Goal: Task Accomplishment & Management: Complete application form

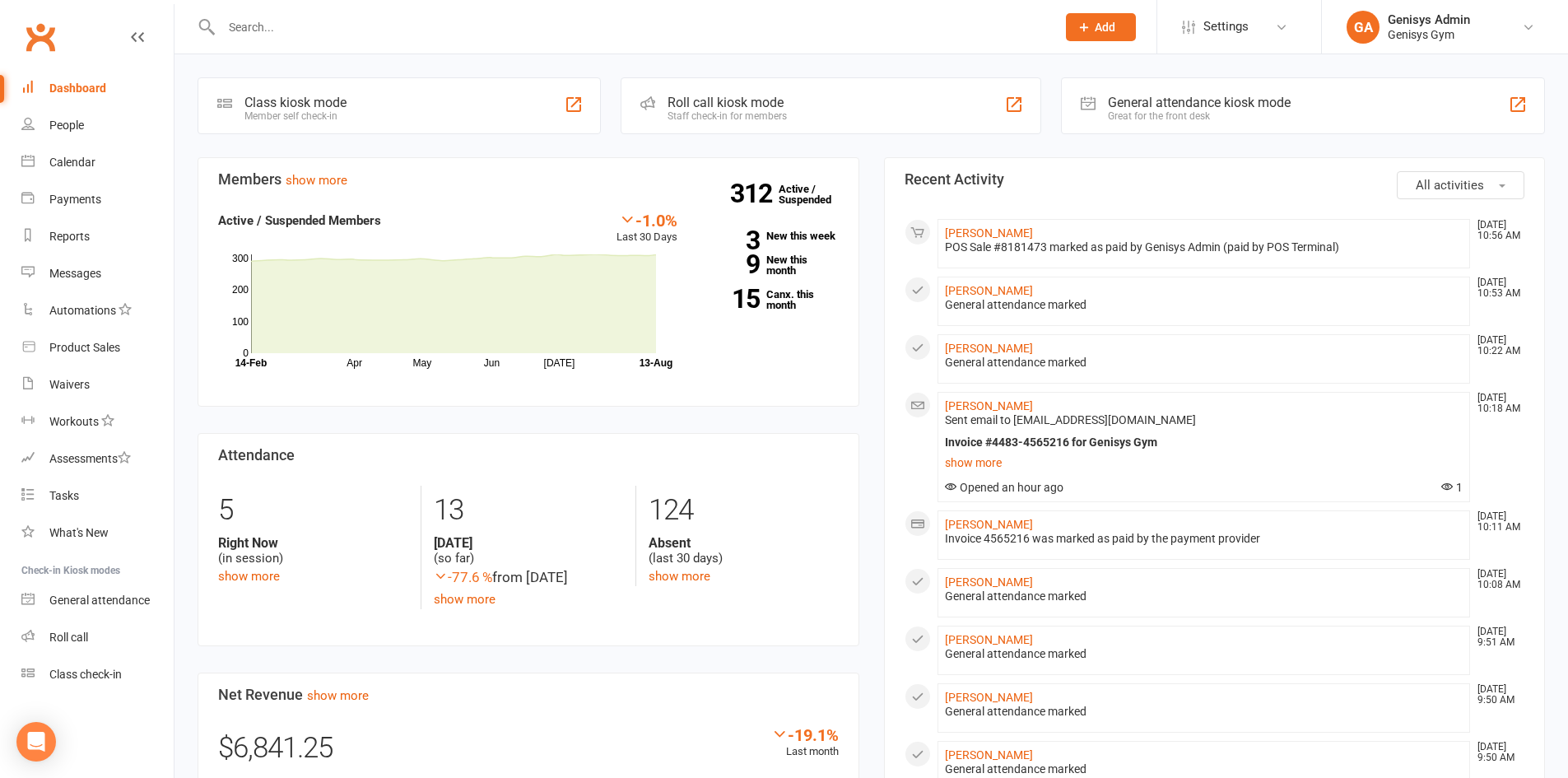
click at [284, 37] on input "text" at bounding box center [630, 27] width 828 height 23
type input "[PERSON_NAME]"
click at [967, 41] on div "[PERSON_NAME] No results" at bounding box center [621, 26] width 847 height 54
click at [1104, 30] on span "Add" at bounding box center [1104, 26] width 20 height 13
click at [1045, 109] on link "Member" at bounding box center [1083, 111] width 146 height 38
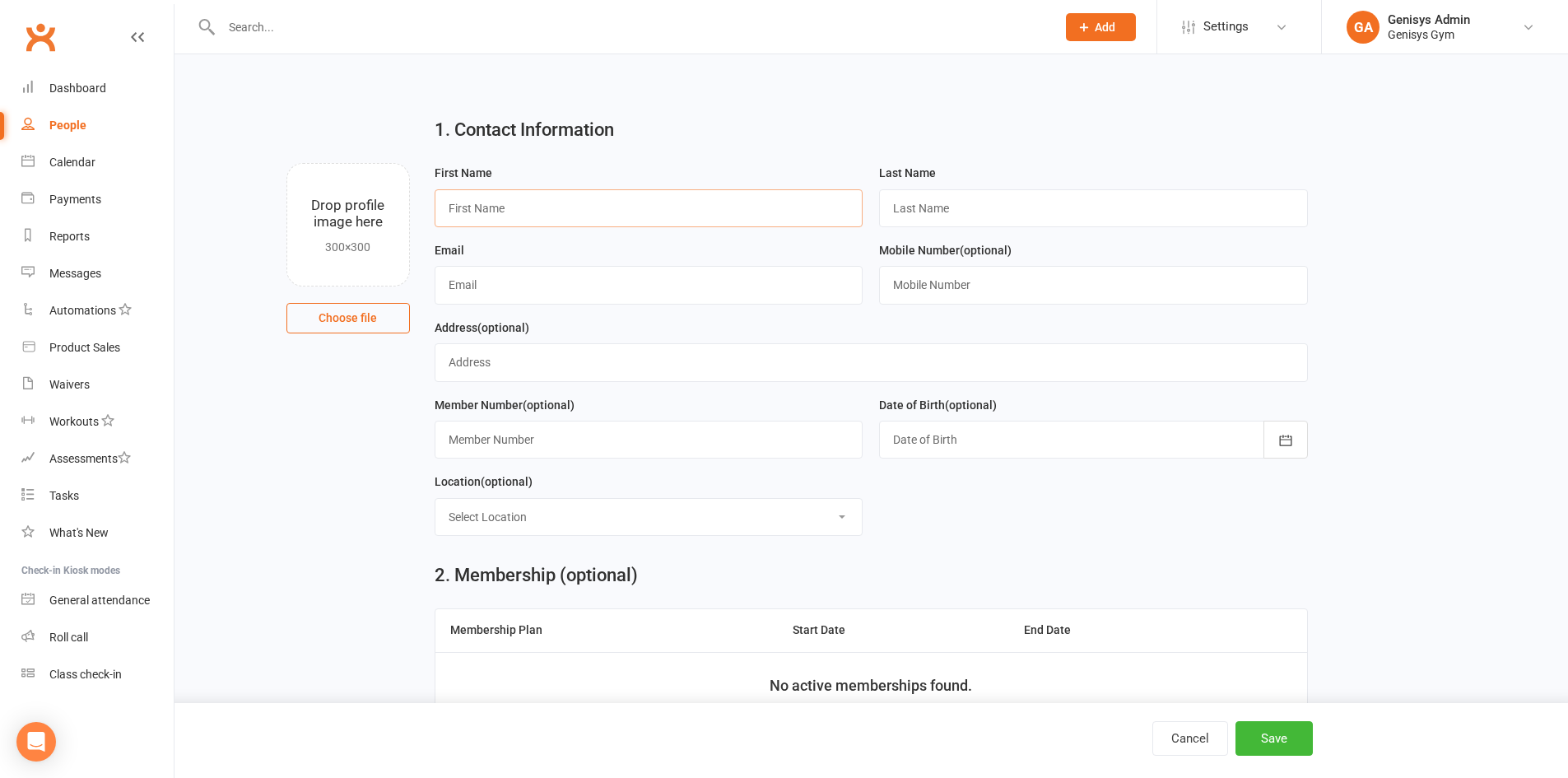
click at [698, 217] on input "text" at bounding box center [649, 208] width 429 height 38
type input "[PERSON_NAME]"
click at [963, 194] on input "text" at bounding box center [1094, 208] width 429 height 38
type input "[PERSON_NAME]"
click at [700, 295] on input "text" at bounding box center [649, 284] width 429 height 38
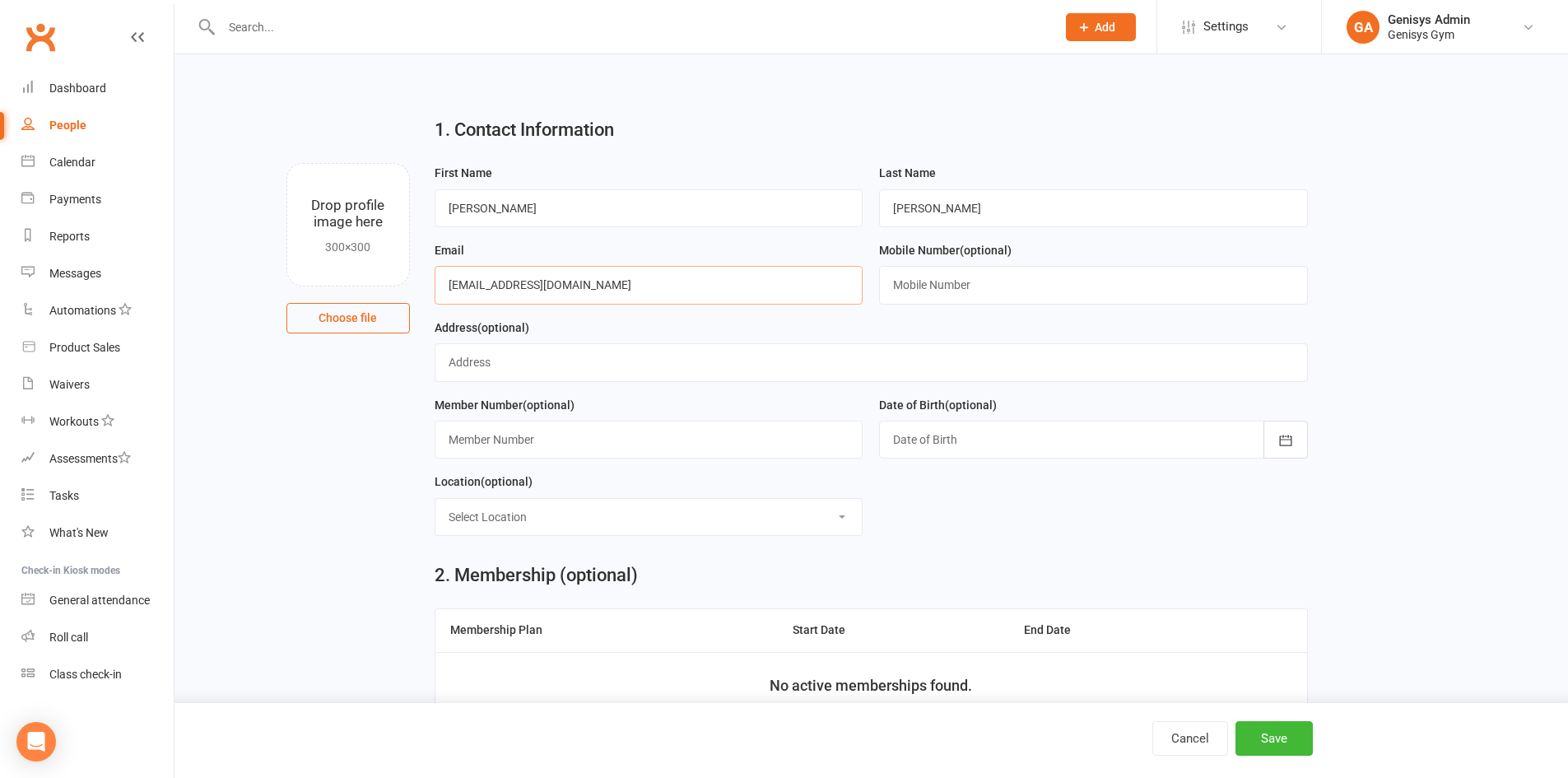
type input "[EMAIL_ADDRESS][DOMAIN_NAME]"
click at [997, 293] on input "text" at bounding box center [1094, 284] width 429 height 38
type input "0421 135 749"
click at [506, 373] on input "text" at bounding box center [871, 362] width 873 height 38
click at [594, 439] on input "text" at bounding box center [649, 439] width 429 height 38
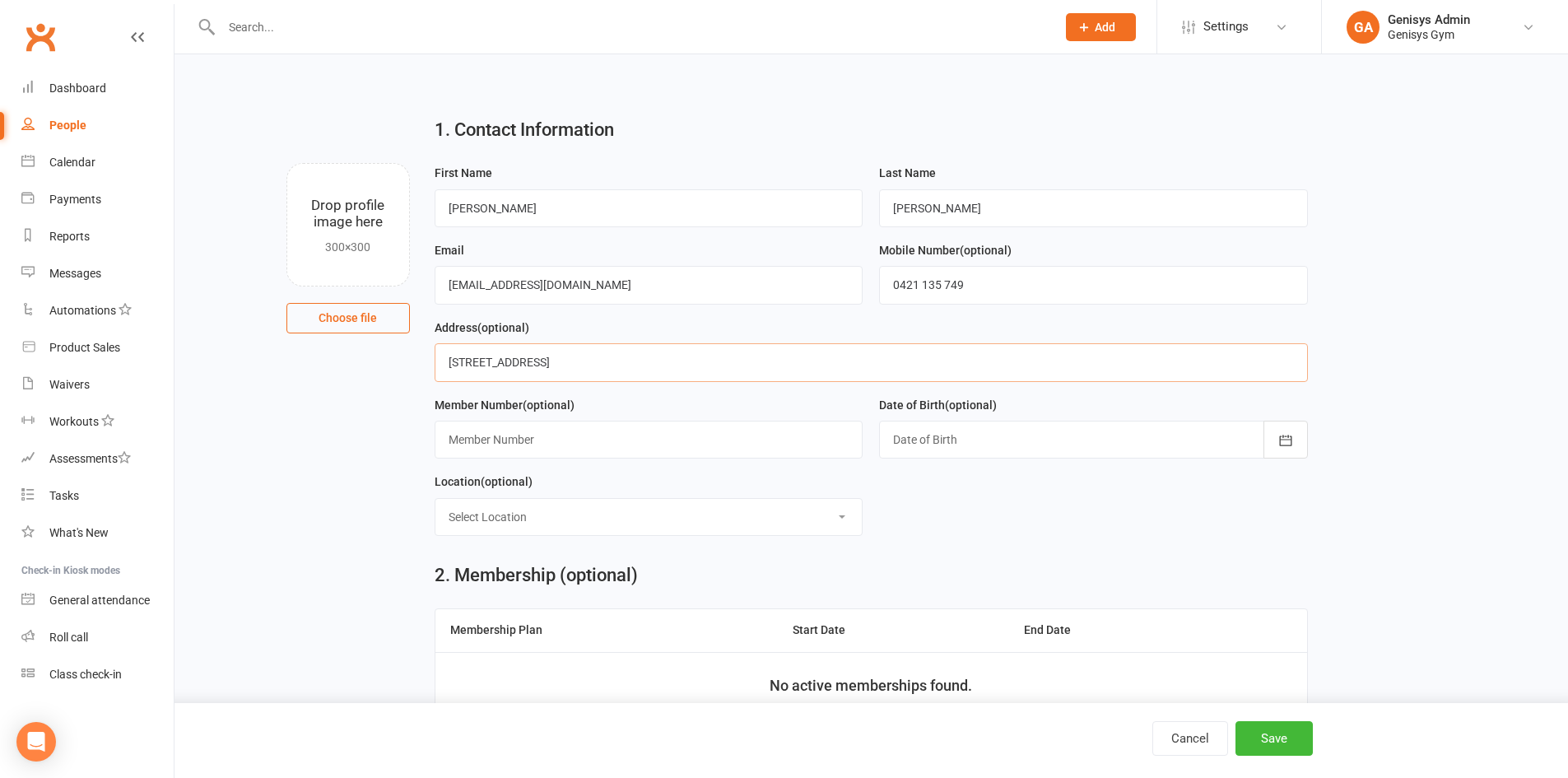
click at [672, 368] on input "[STREET_ADDRESS]" at bounding box center [871, 362] width 873 height 38
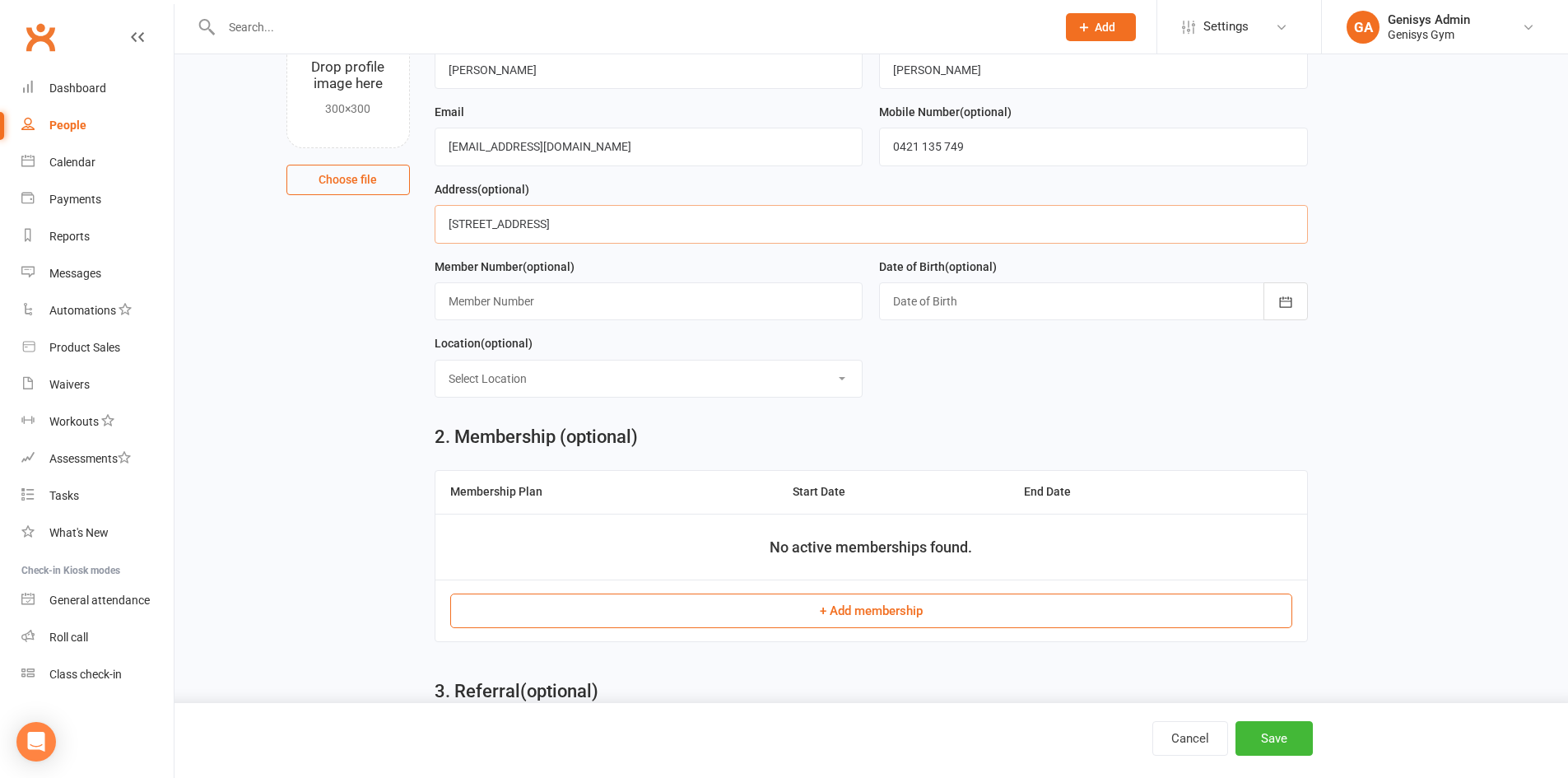
scroll to position [165, 0]
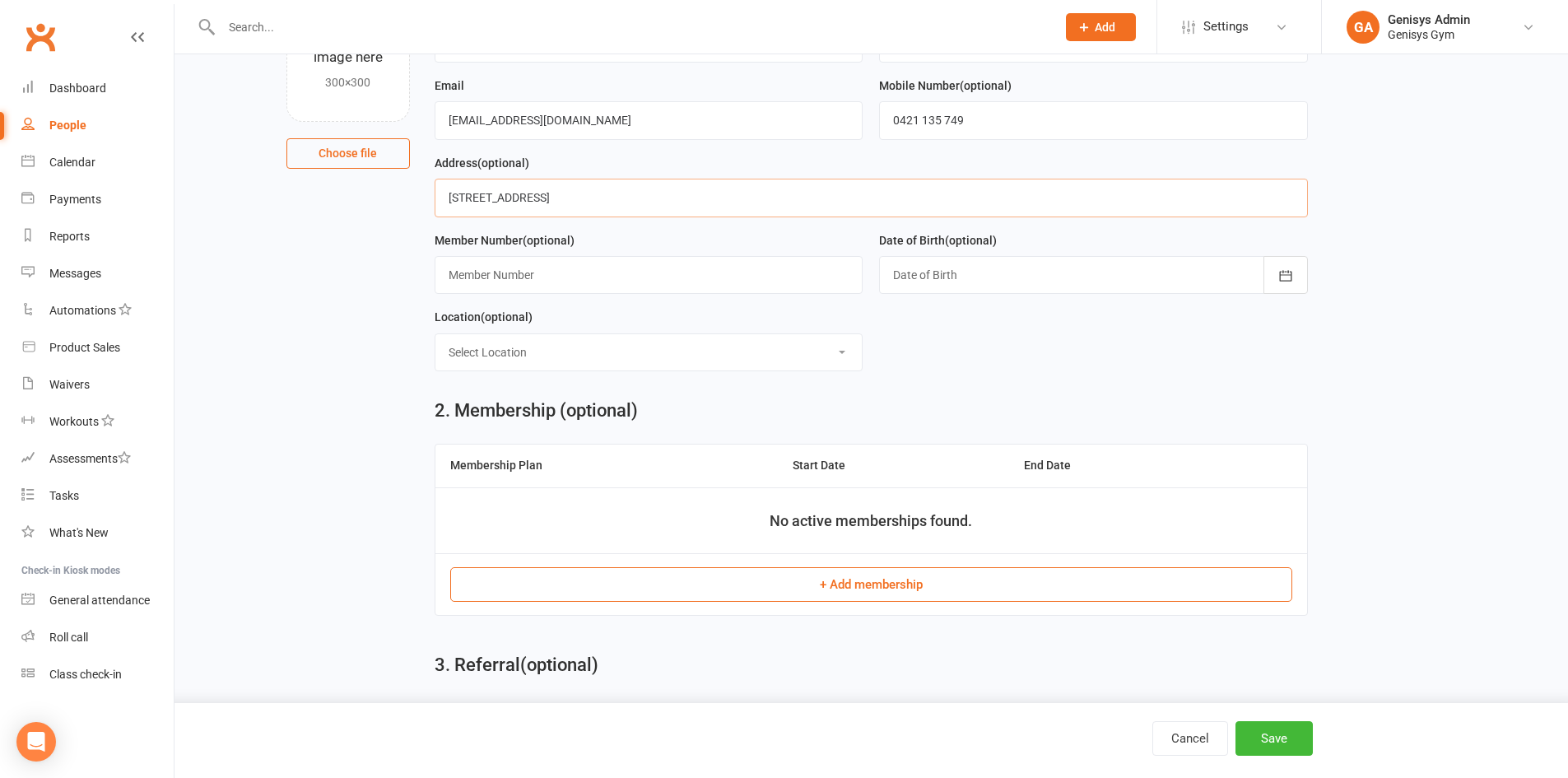
type input "[STREET_ADDRESS]"
click at [593, 585] on button "+ Add membership" at bounding box center [870, 584] width 842 height 34
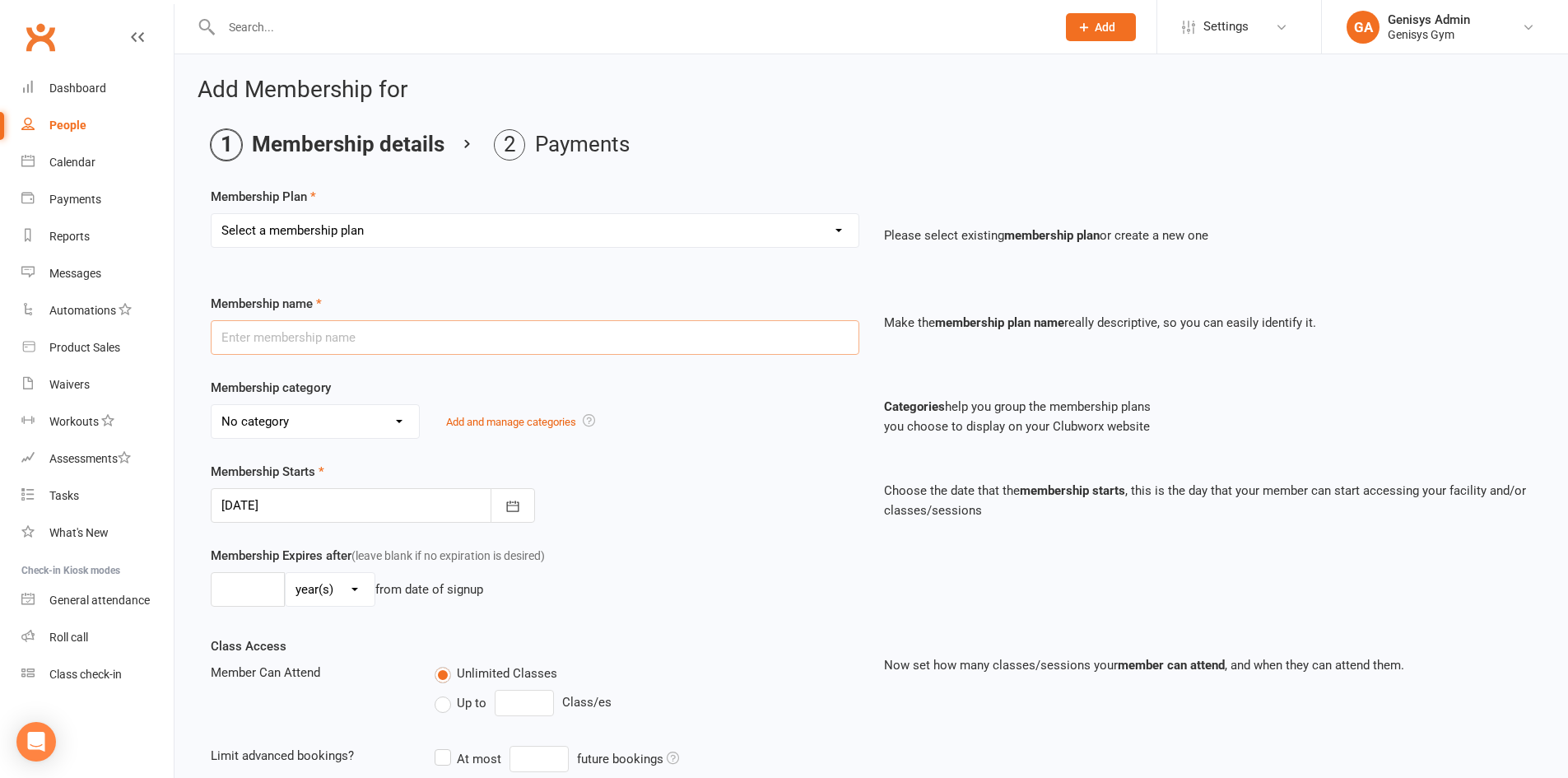
click at [385, 348] on input "text" at bounding box center [534, 337] width 648 height 34
click at [440, 229] on select "Select a membership plan Create new Membership Plan 12 Month Membership Christm…" at bounding box center [535, 230] width 647 height 33
select select "8"
click at [212, 214] on select "Select a membership plan Create new Membership Plan 12 Month Membership Christm…" at bounding box center [535, 230] width 647 height 33
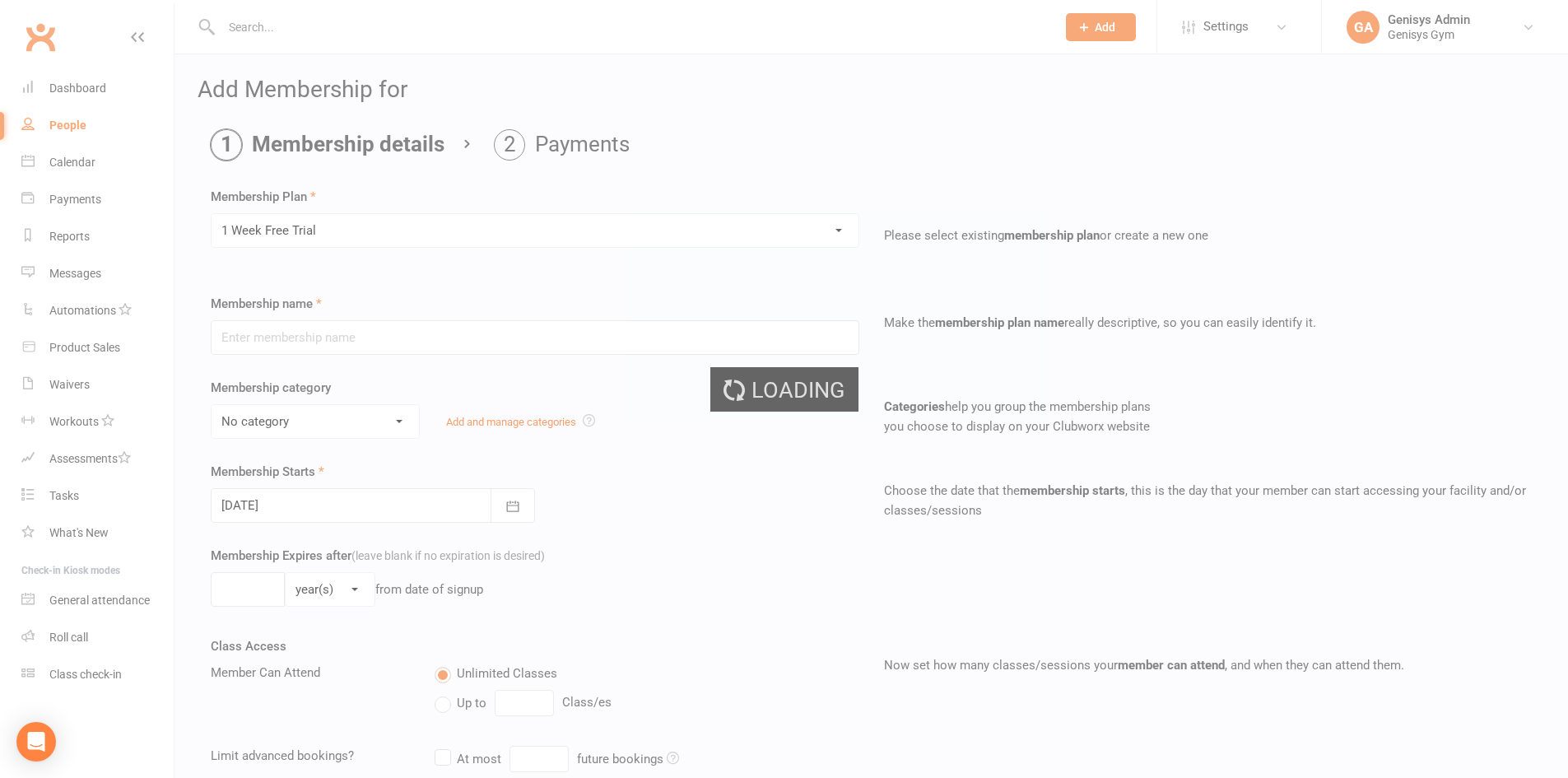
type input "1 Week Free Trial"
select select "0"
type input "1"
select select "1"
type input "0"
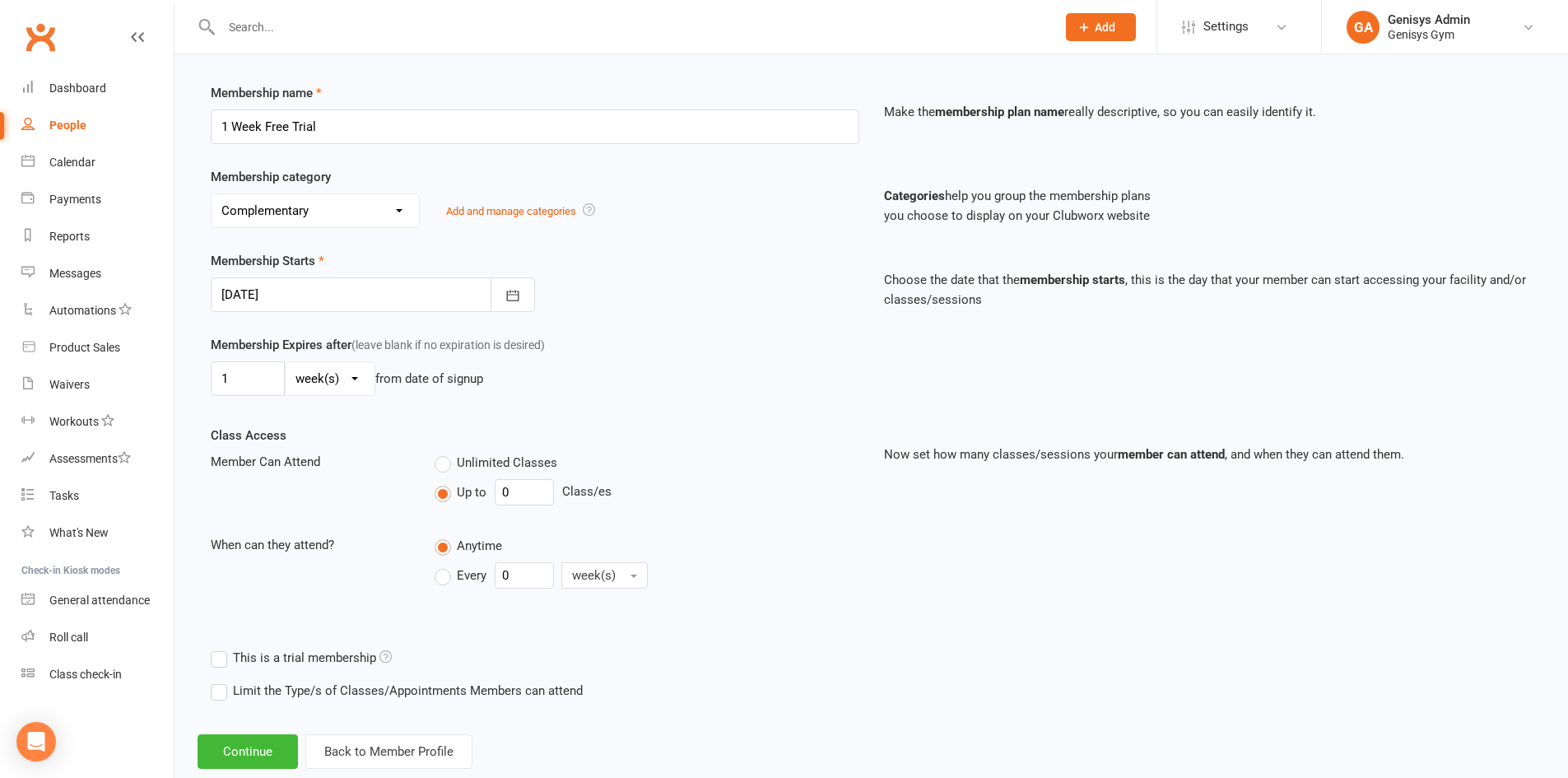
scroll to position [249, 0]
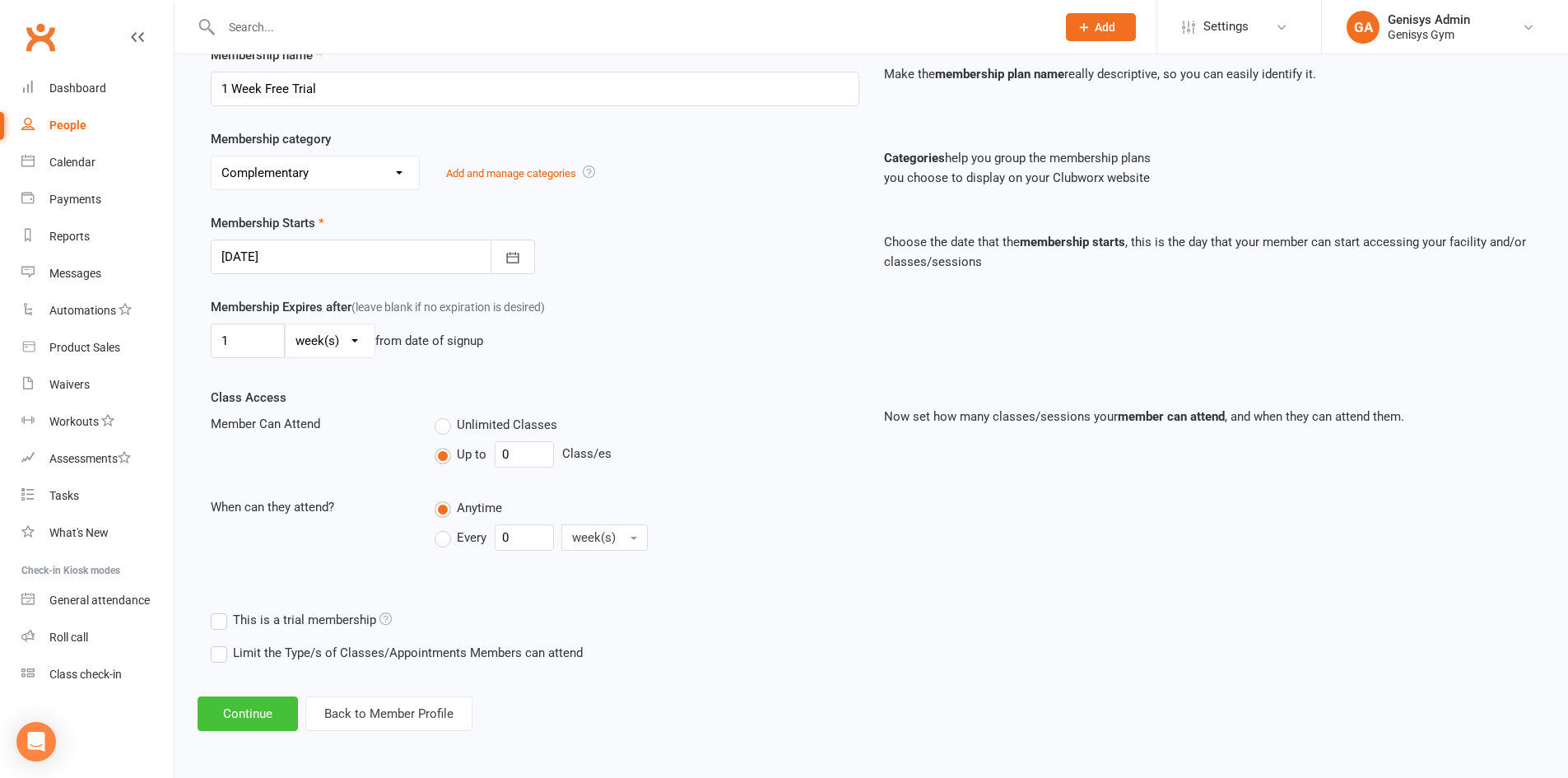
click at [284, 700] on button "Continue" at bounding box center [248, 714] width 101 height 34
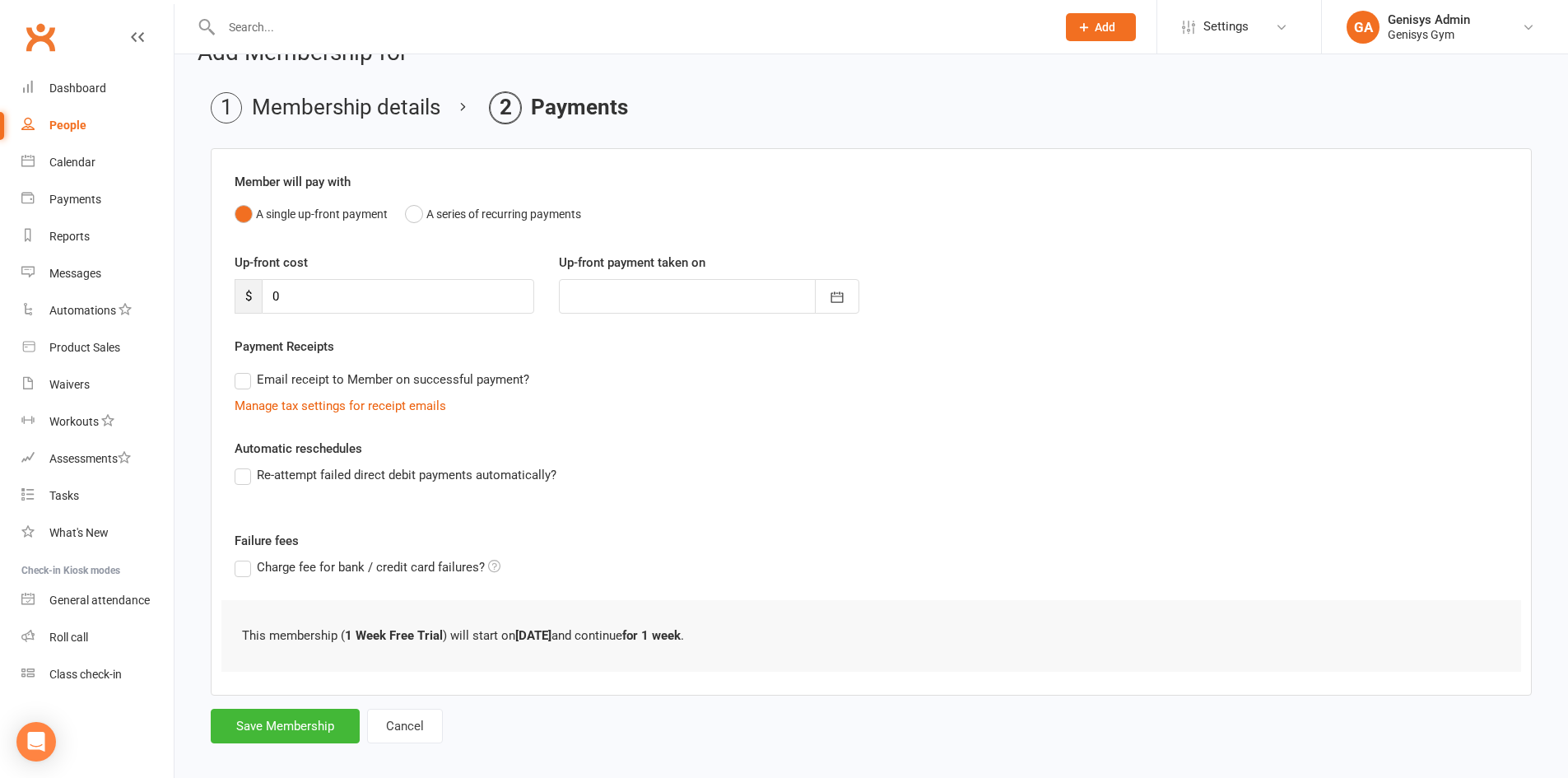
scroll to position [53, 0]
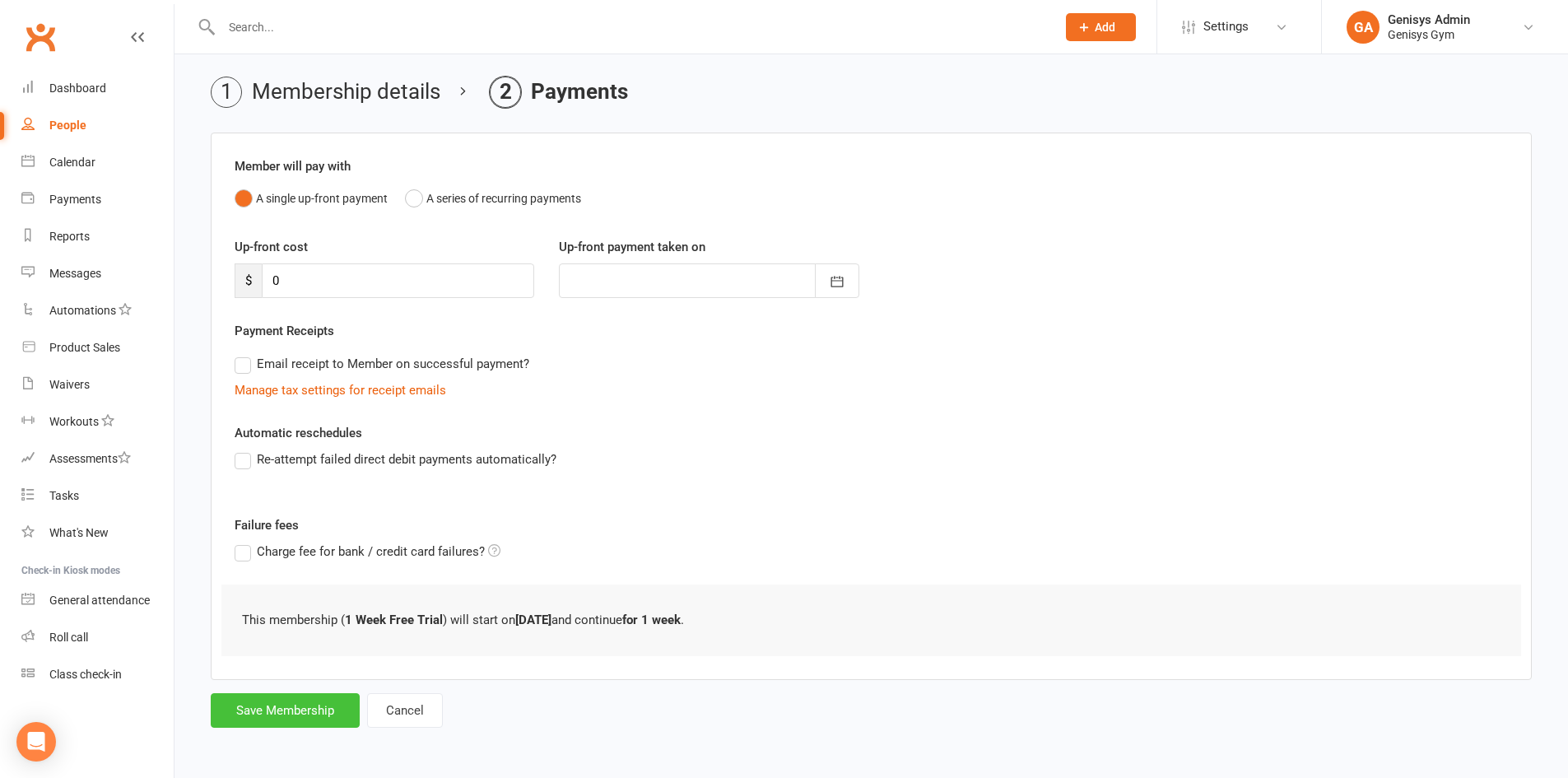
click at [327, 706] on button "Save Membership" at bounding box center [285, 710] width 149 height 34
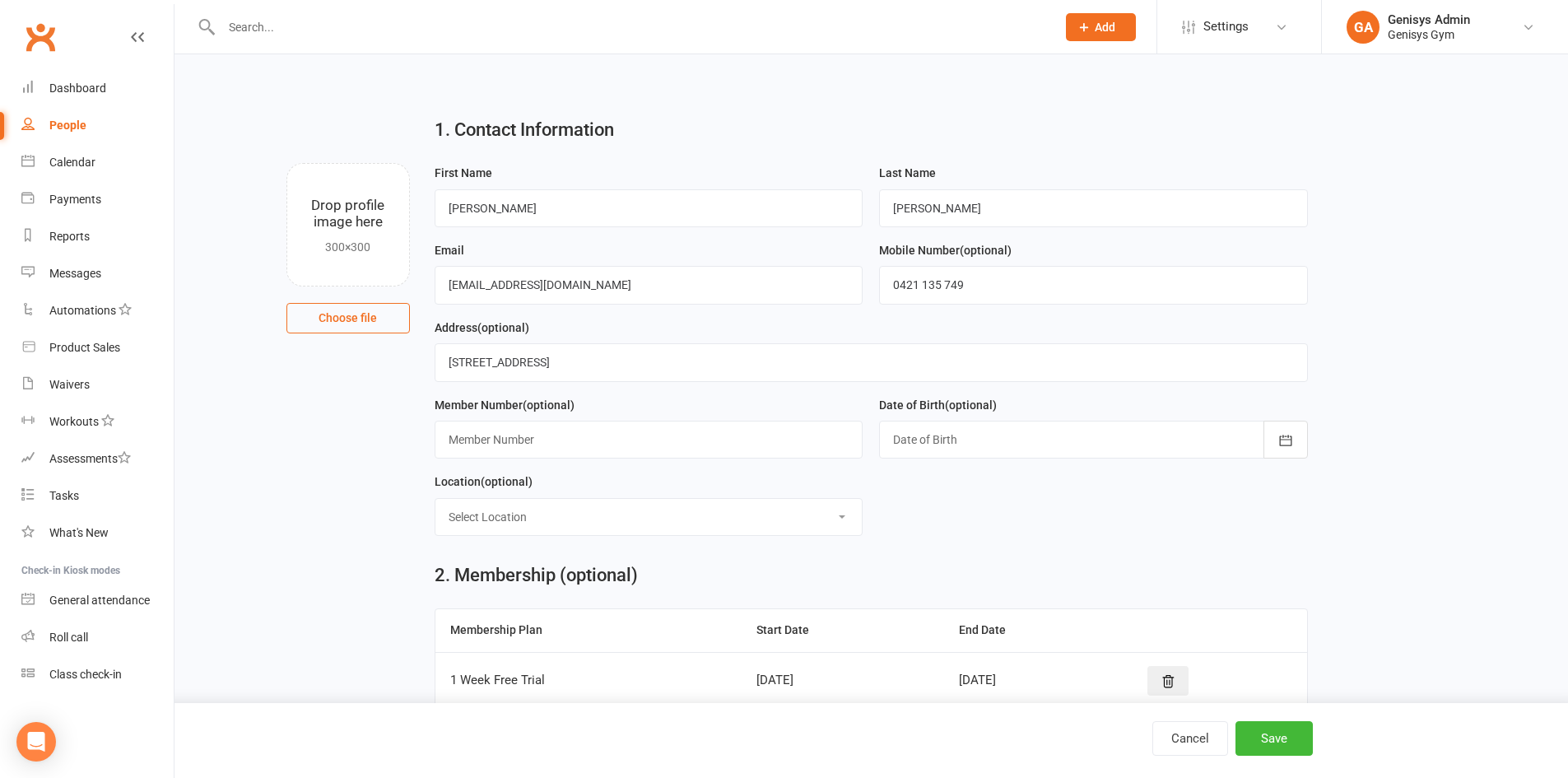
click at [930, 451] on div at bounding box center [1094, 439] width 429 height 38
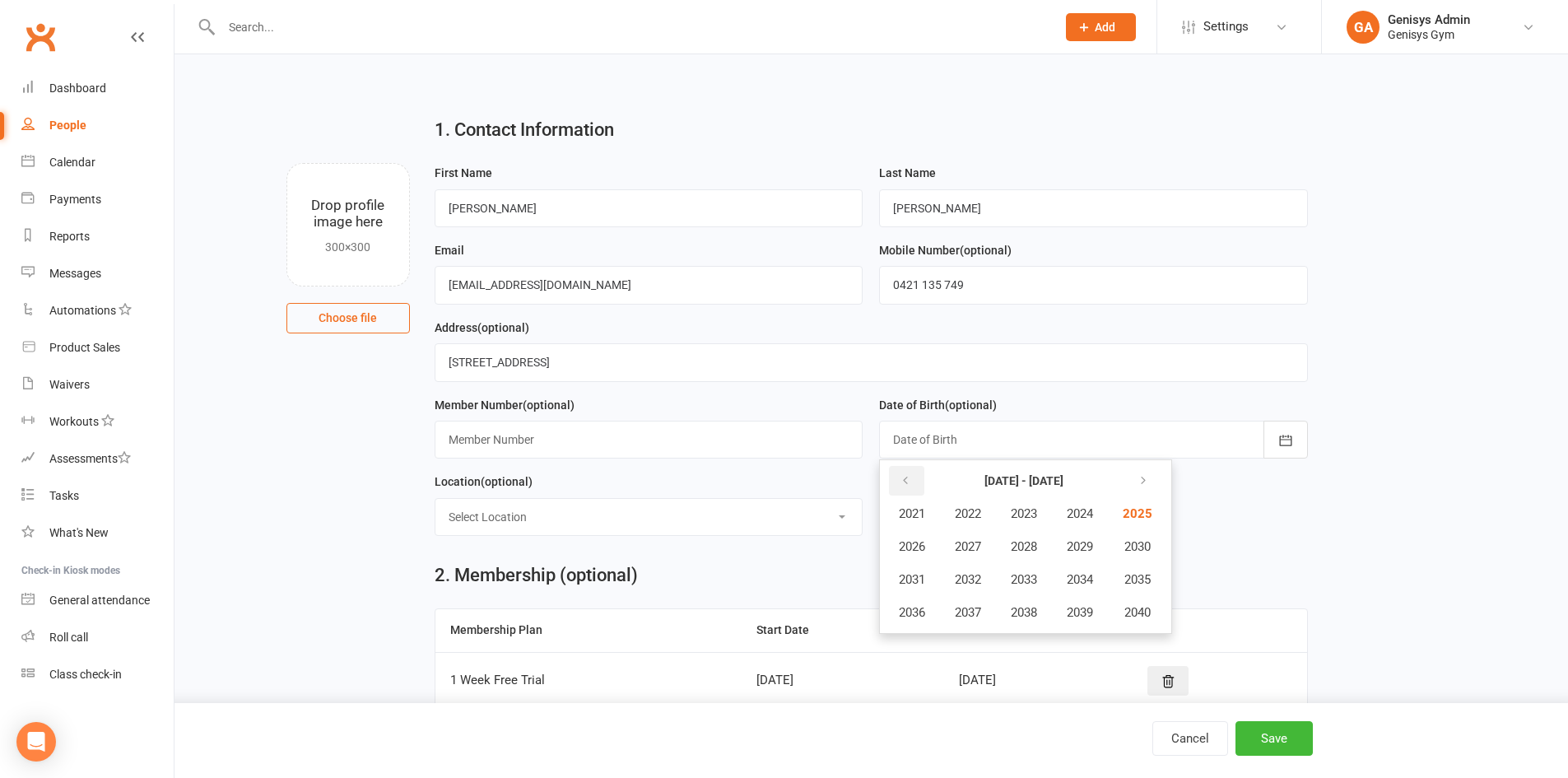
click at [918, 487] on button "button" at bounding box center [907, 481] width 35 height 30
click at [1132, 520] on span "1945" at bounding box center [1136, 513] width 26 height 15
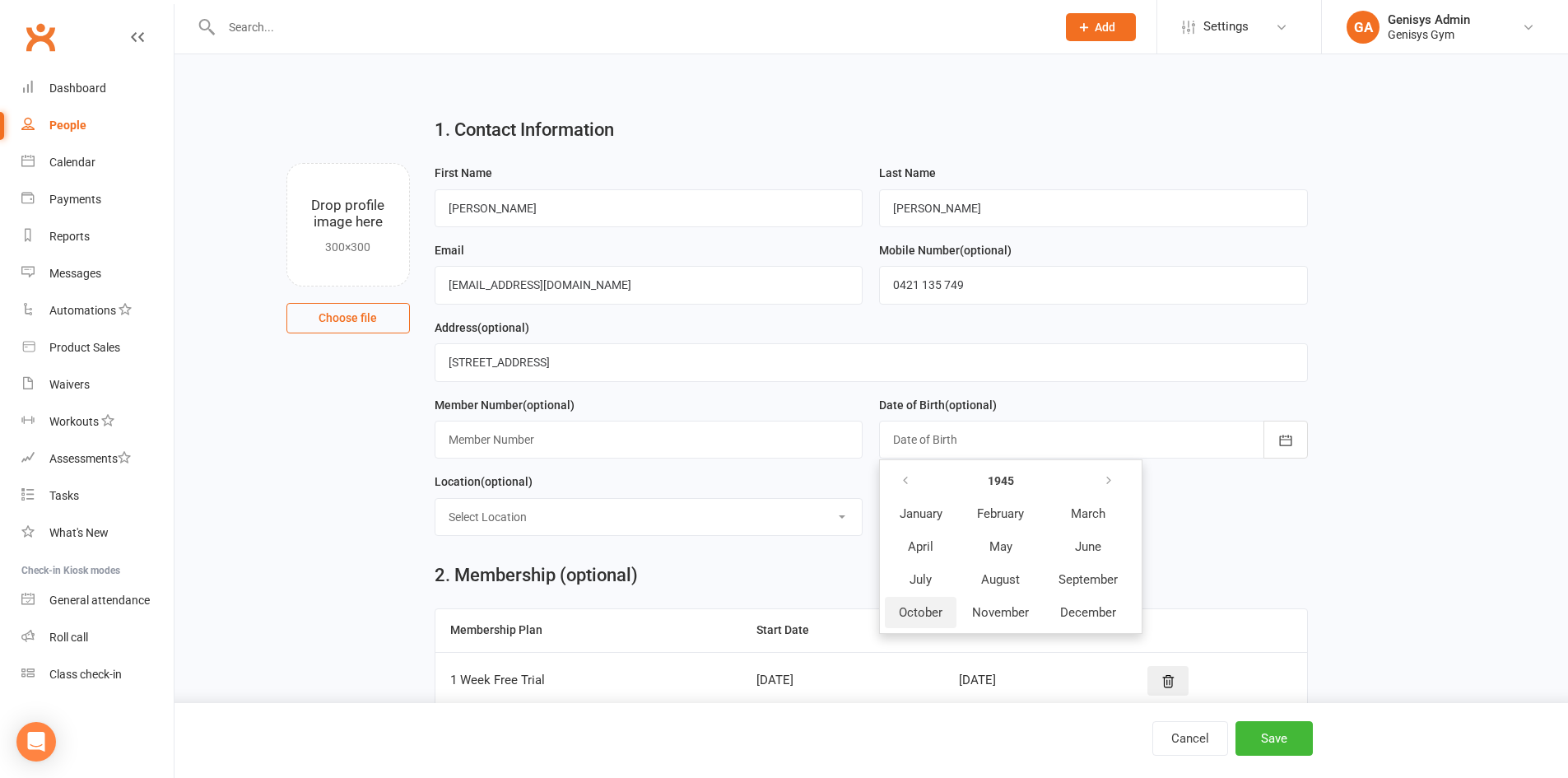
click at [923, 614] on span "October" at bounding box center [920, 612] width 43 height 15
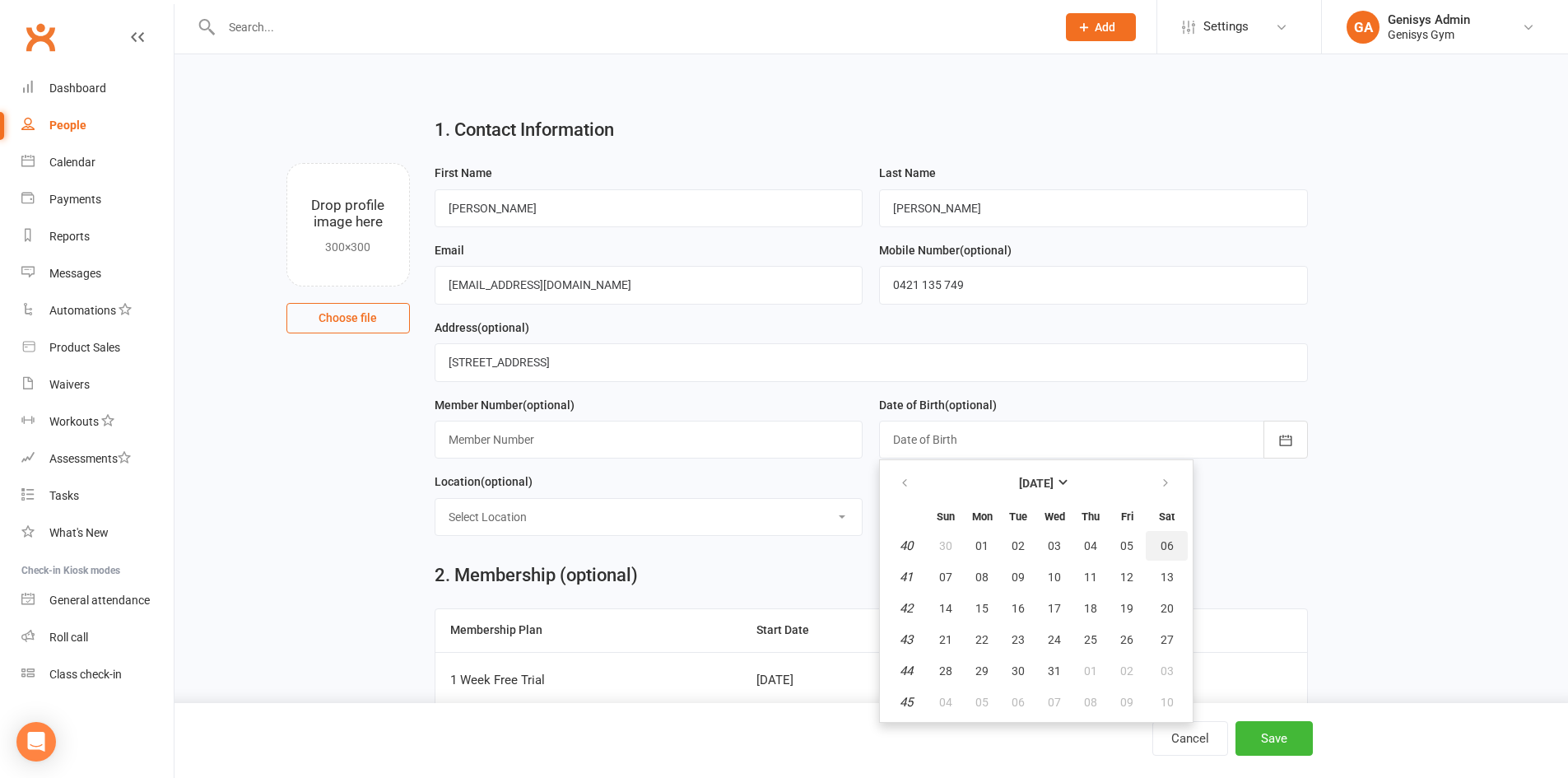
click at [1157, 549] on button "06" at bounding box center [1167, 546] width 42 height 30
type input "[DATE]"
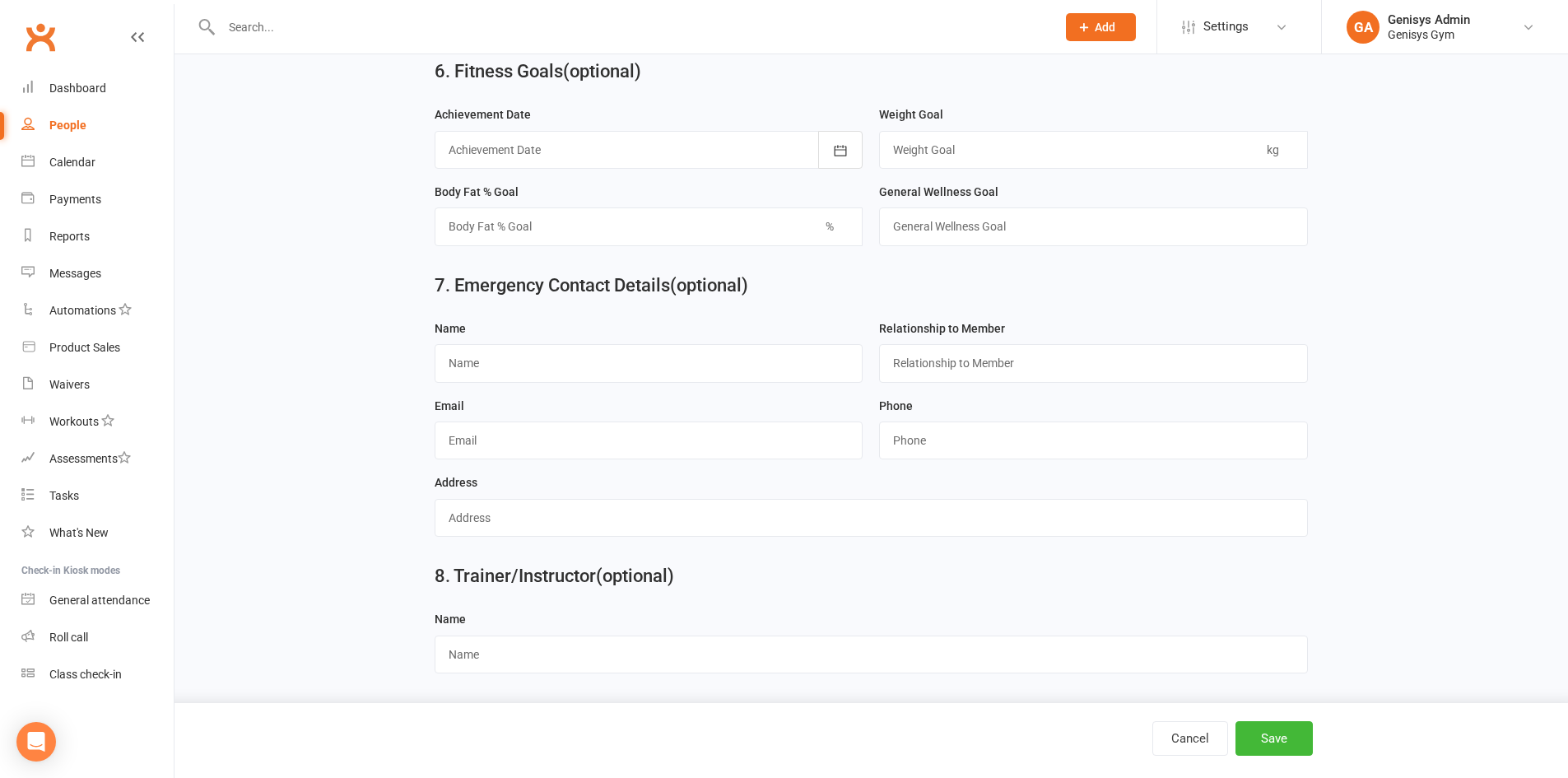
scroll to position [1404, 0]
click at [595, 378] on input "text" at bounding box center [649, 363] width 429 height 38
type input "[PERSON_NAME]"
click at [903, 370] on input "text" at bounding box center [1094, 363] width 429 height 38
type input "Son"
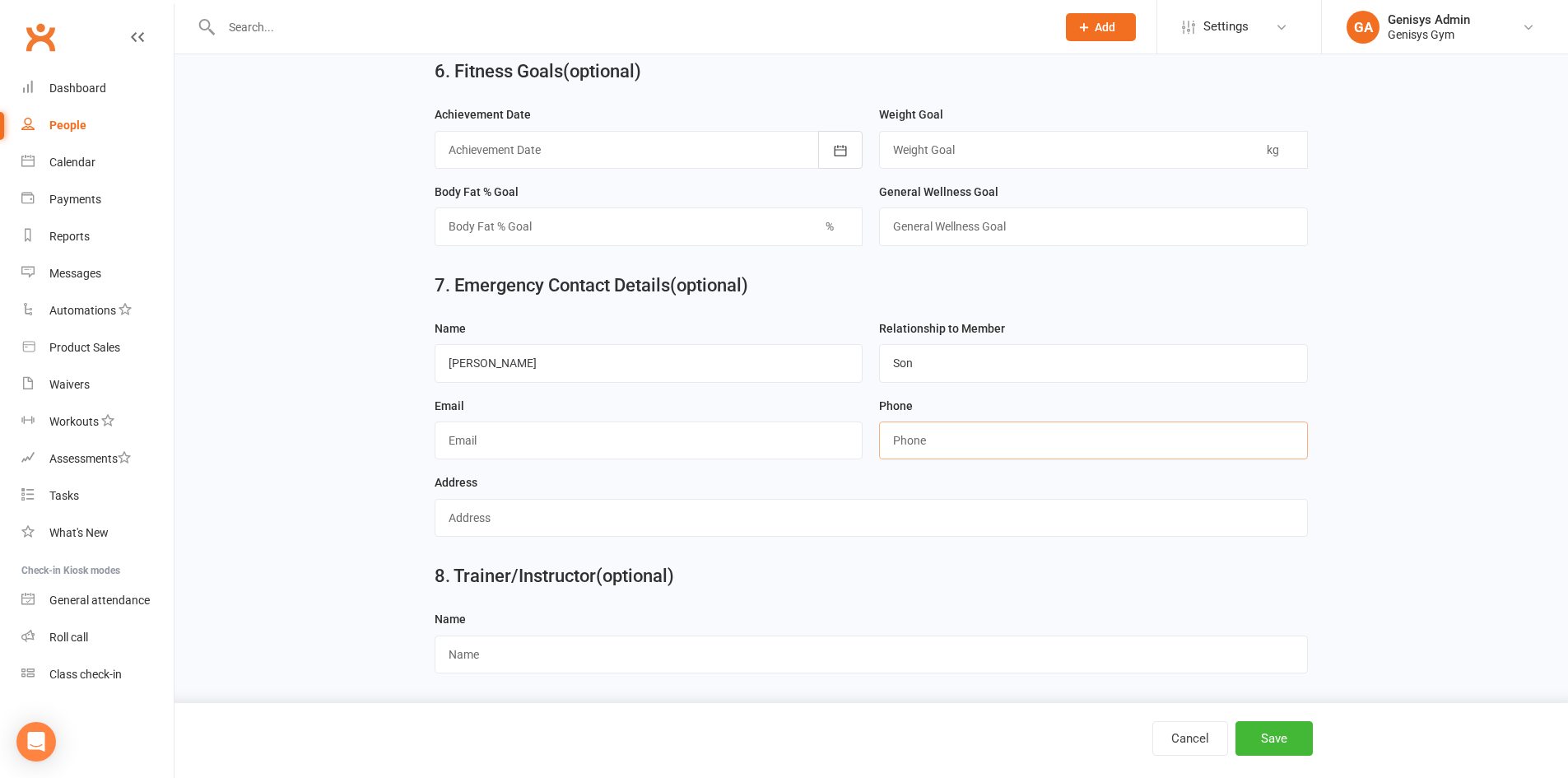
click at [885, 439] on input "string" at bounding box center [1094, 440] width 429 height 38
click at [919, 438] on input "string" at bounding box center [1094, 440] width 429 height 38
click at [918, 438] on input "string" at bounding box center [1094, 440] width 429 height 38
type input "0417963291"
click at [1292, 730] on button "Save" at bounding box center [1274, 738] width 78 height 34
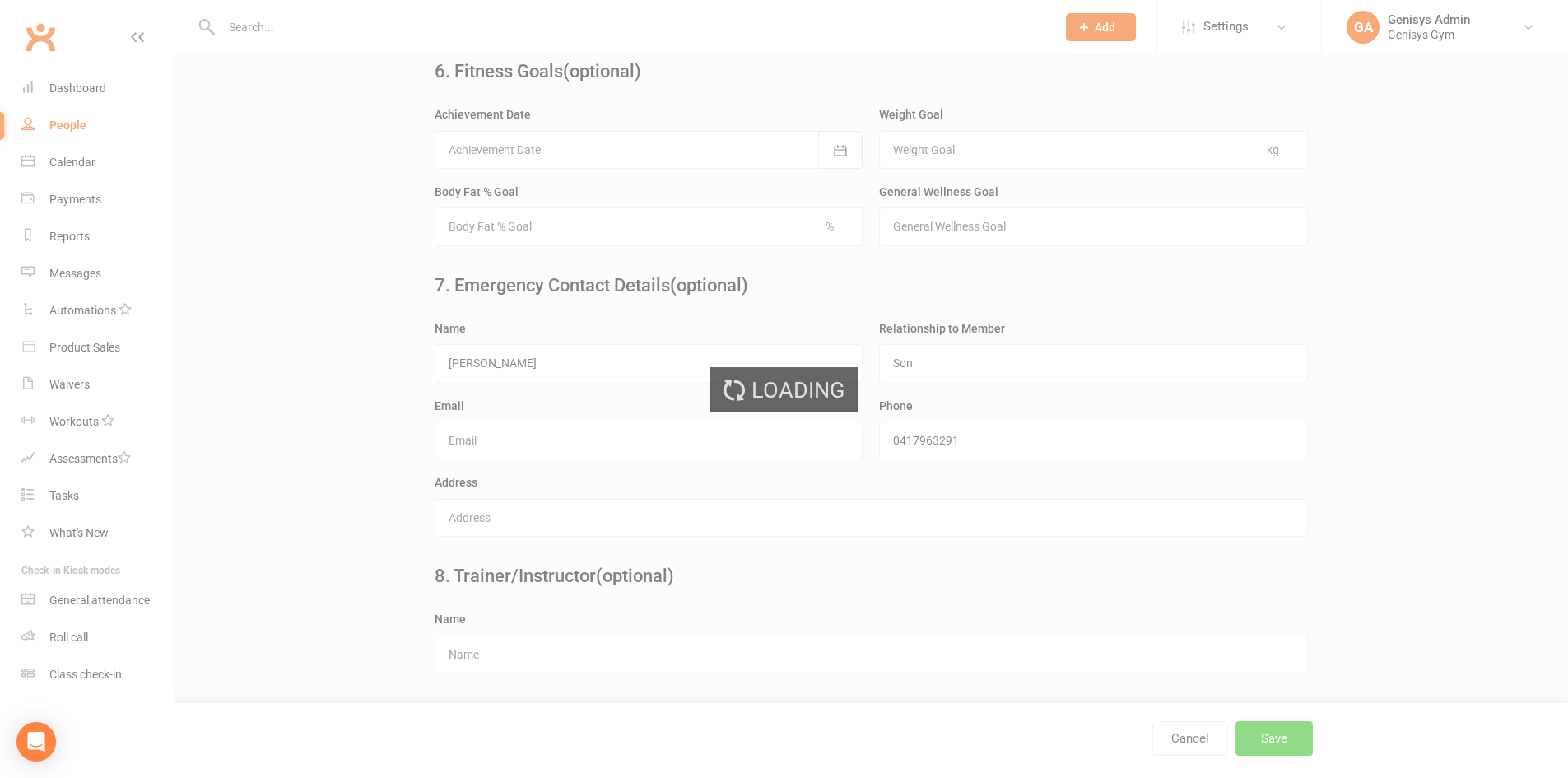
scroll to position [0, 0]
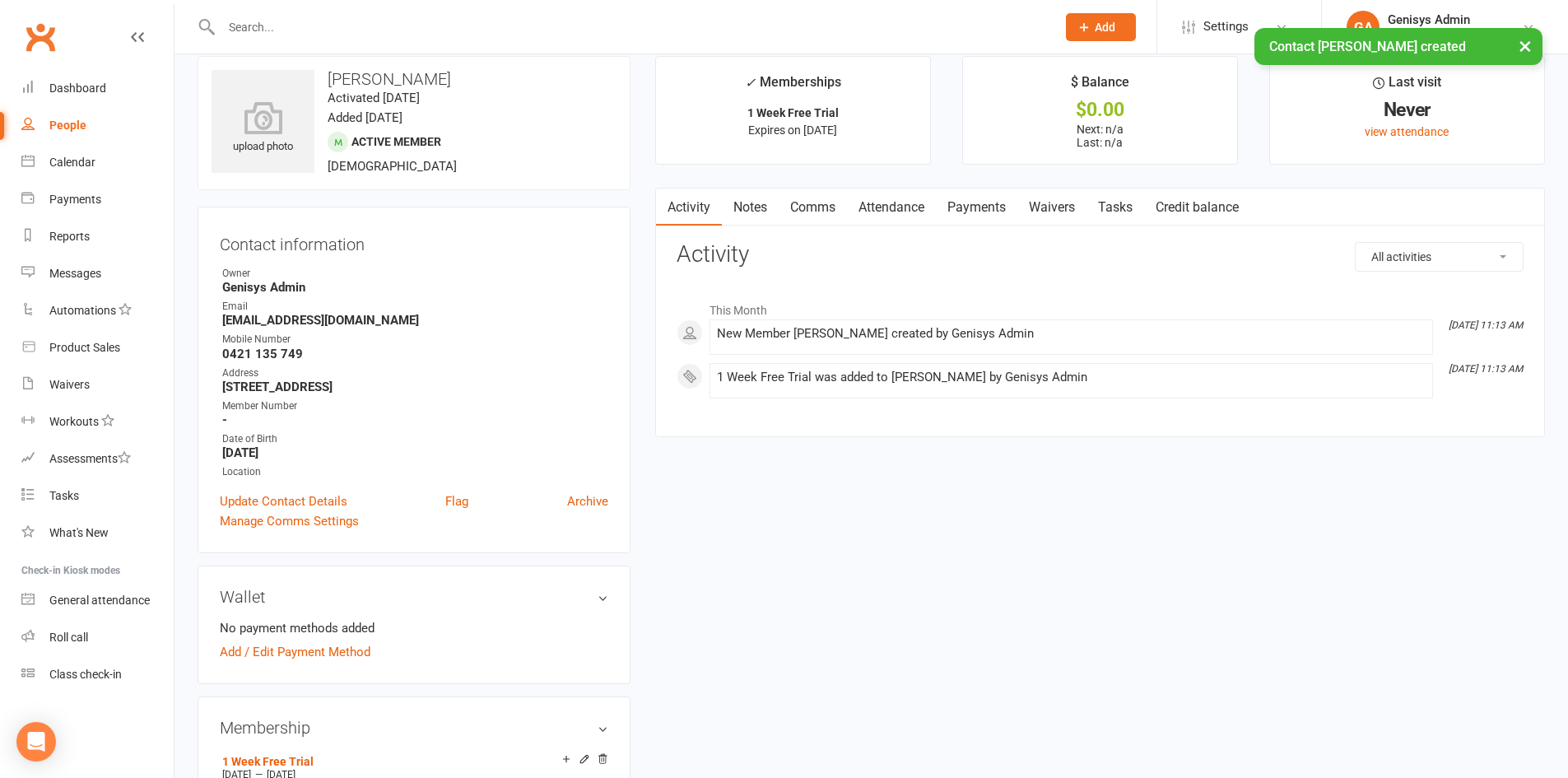
scroll to position [82, 0]
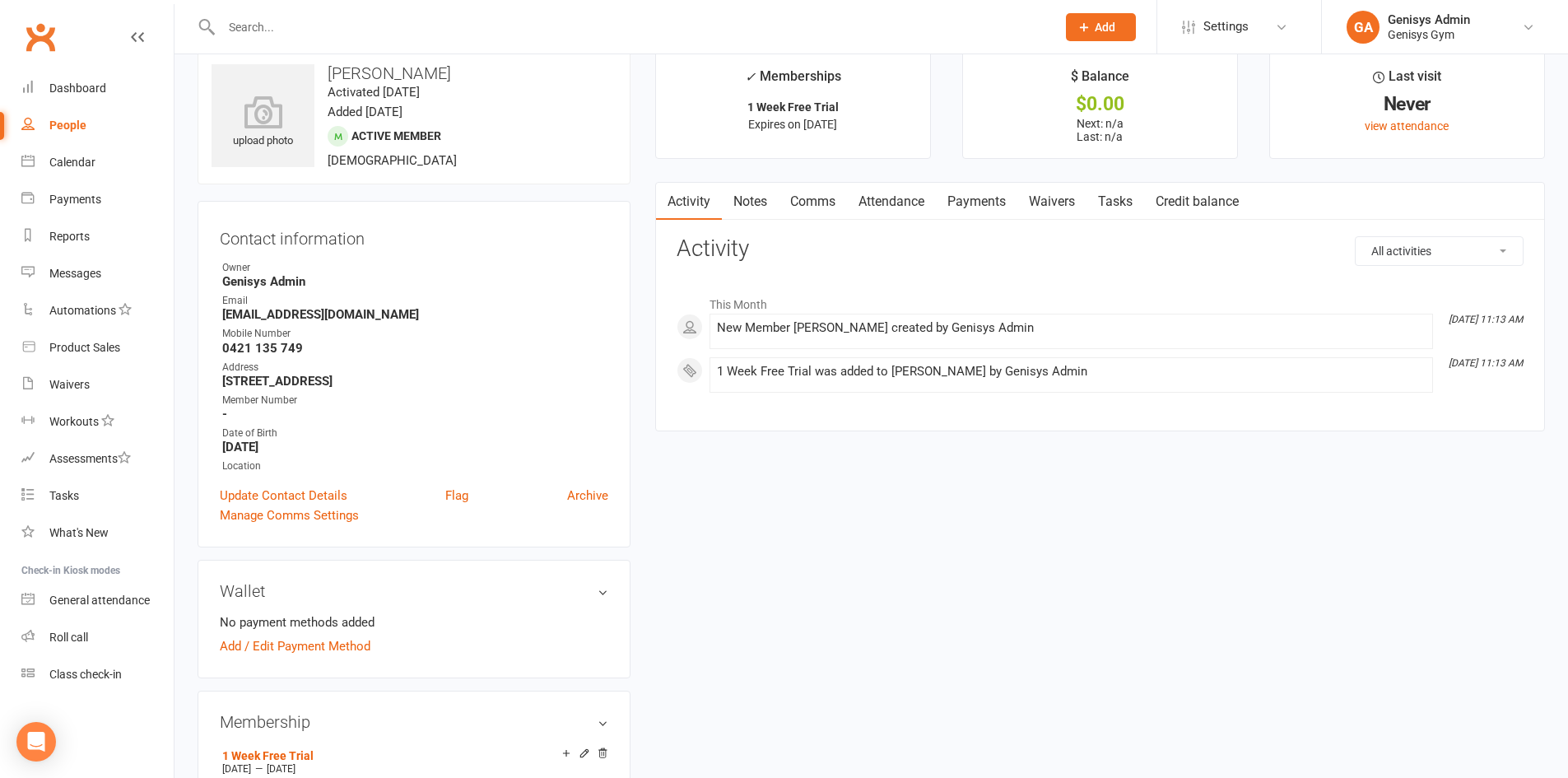
scroll to position [0, 0]
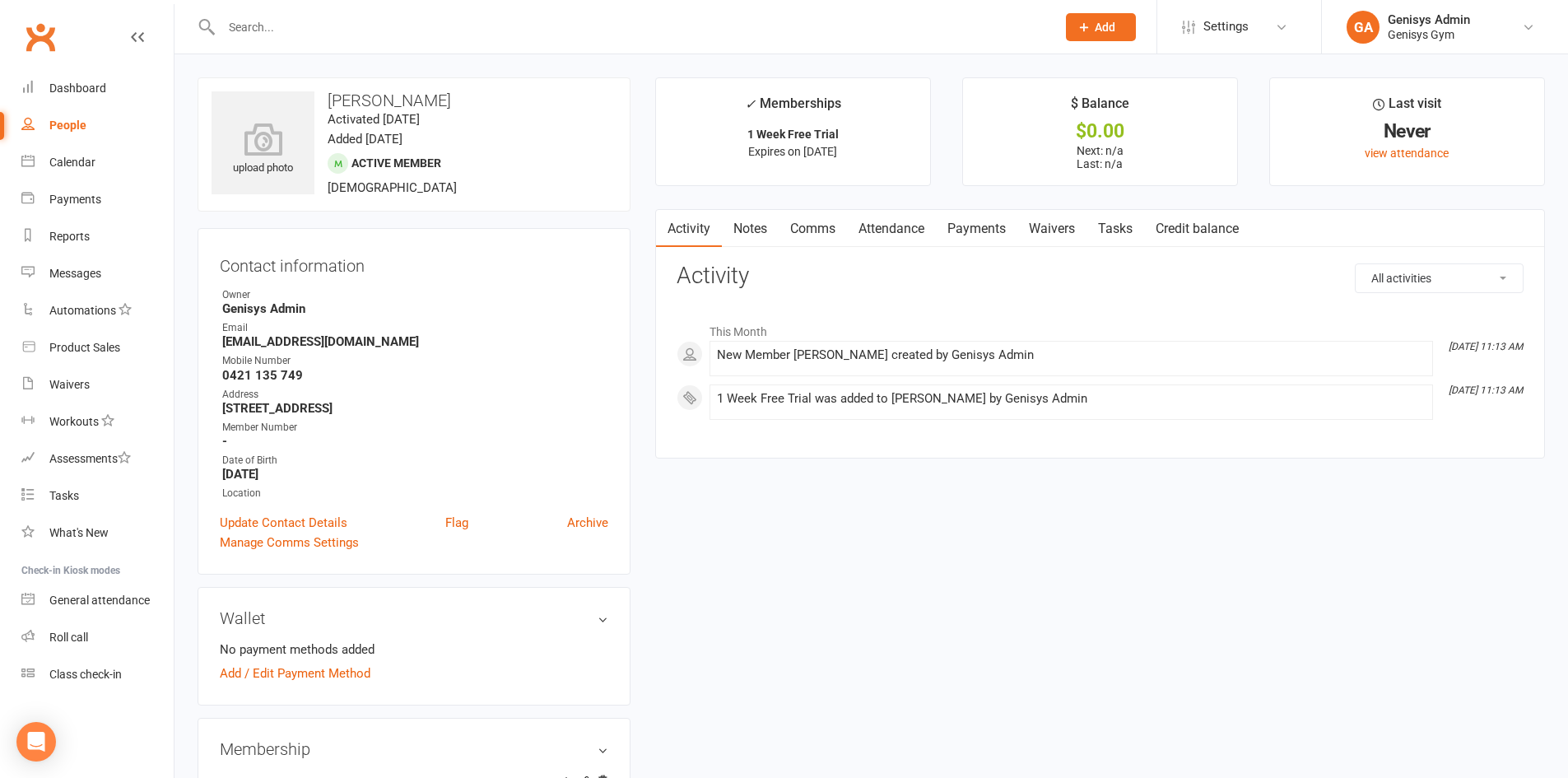
click at [59, 139] on link "People" at bounding box center [97, 125] width 153 height 37
select select "100"
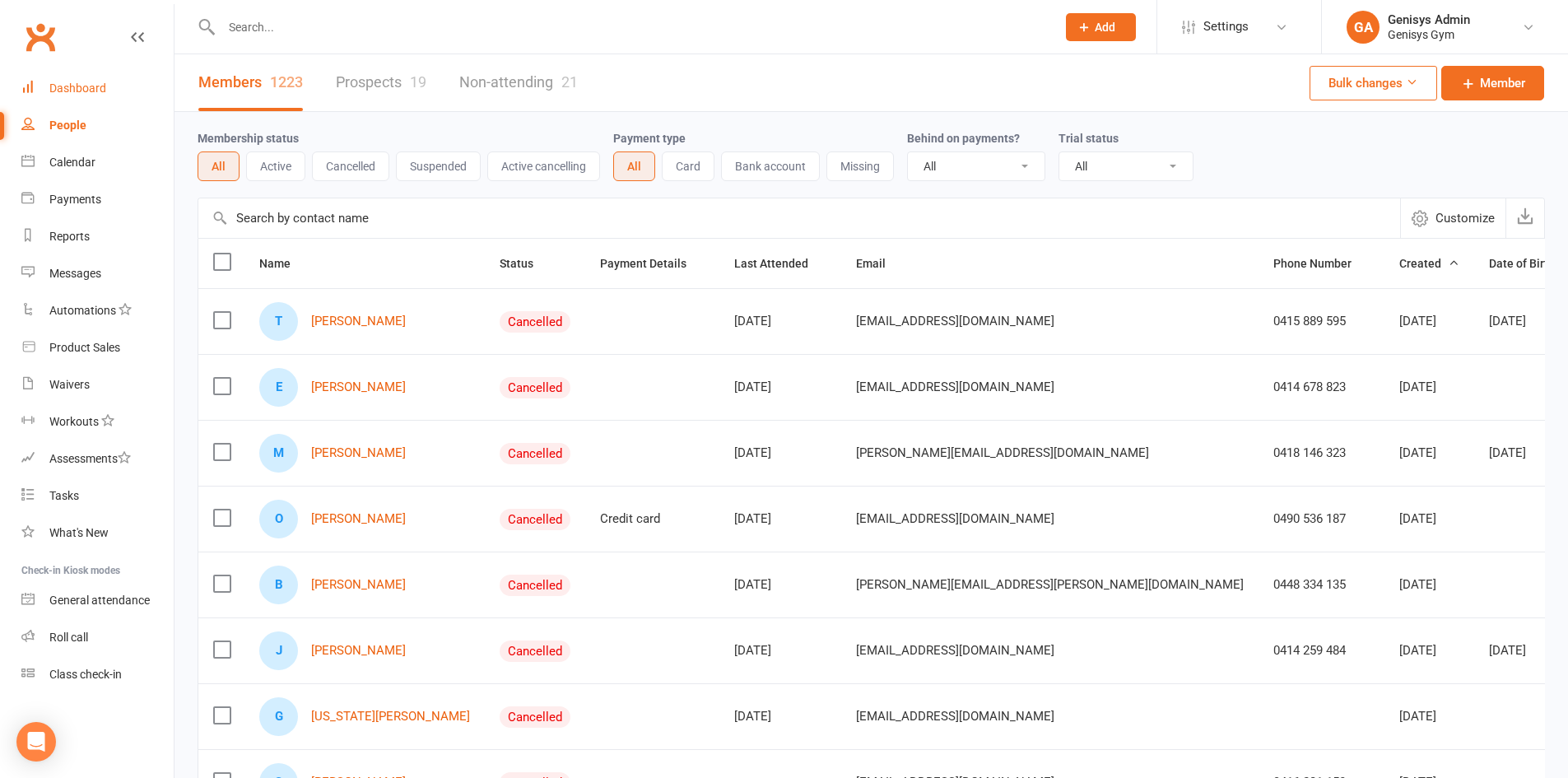
click at [104, 71] on link "Dashboard" at bounding box center [97, 88] width 153 height 37
